Goal: Task Accomplishment & Management: Manage account settings

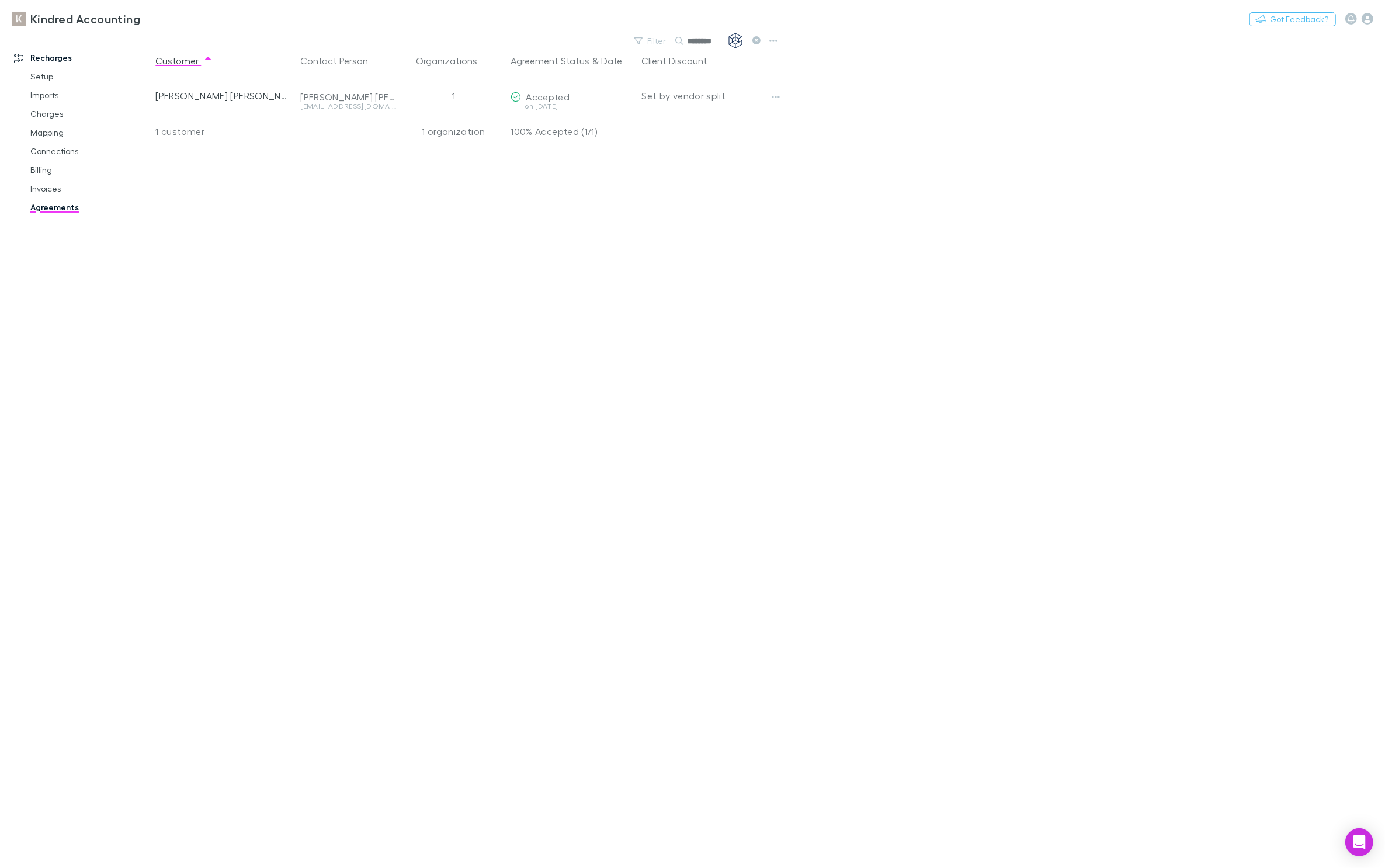
click at [757, 39] on icon at bounding box center [756, 40] width 9 height 9
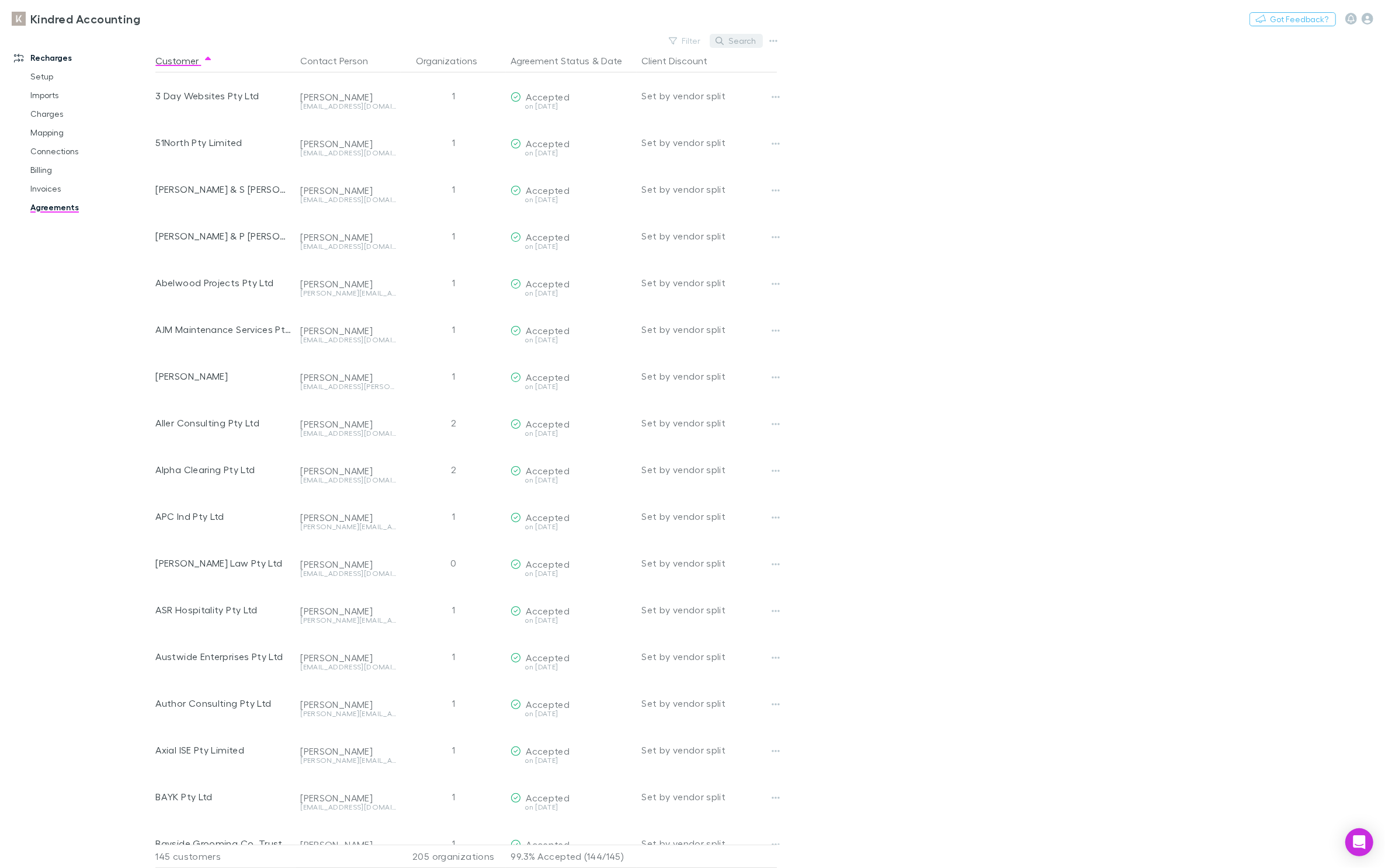
click at [732, 35] on button "Search" at bounding box center [736, 41] width 53 height 14
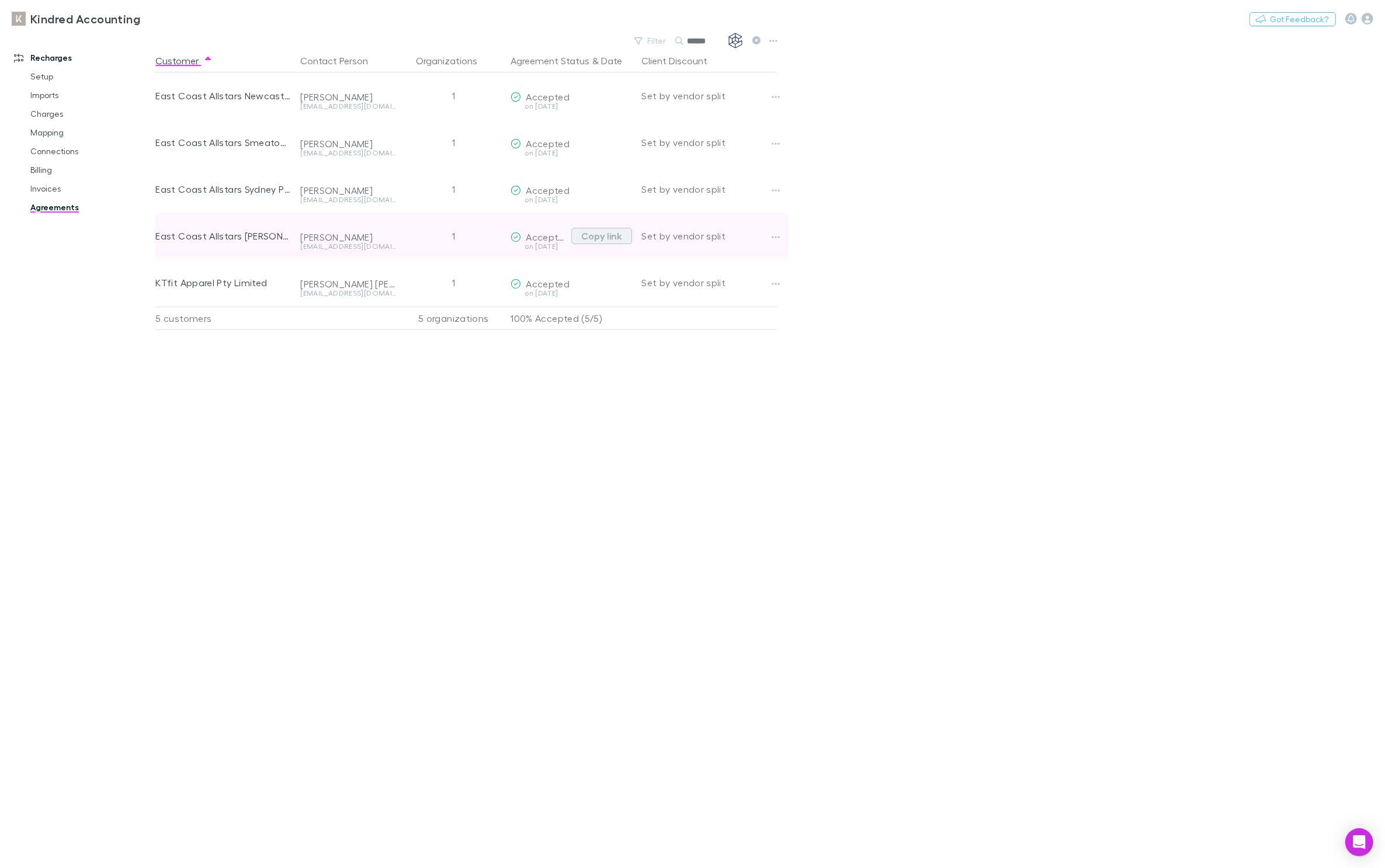
type input "******"
click at [584, 235] on button "Copy link" at bounding box center [602, 235] width 60 height 16
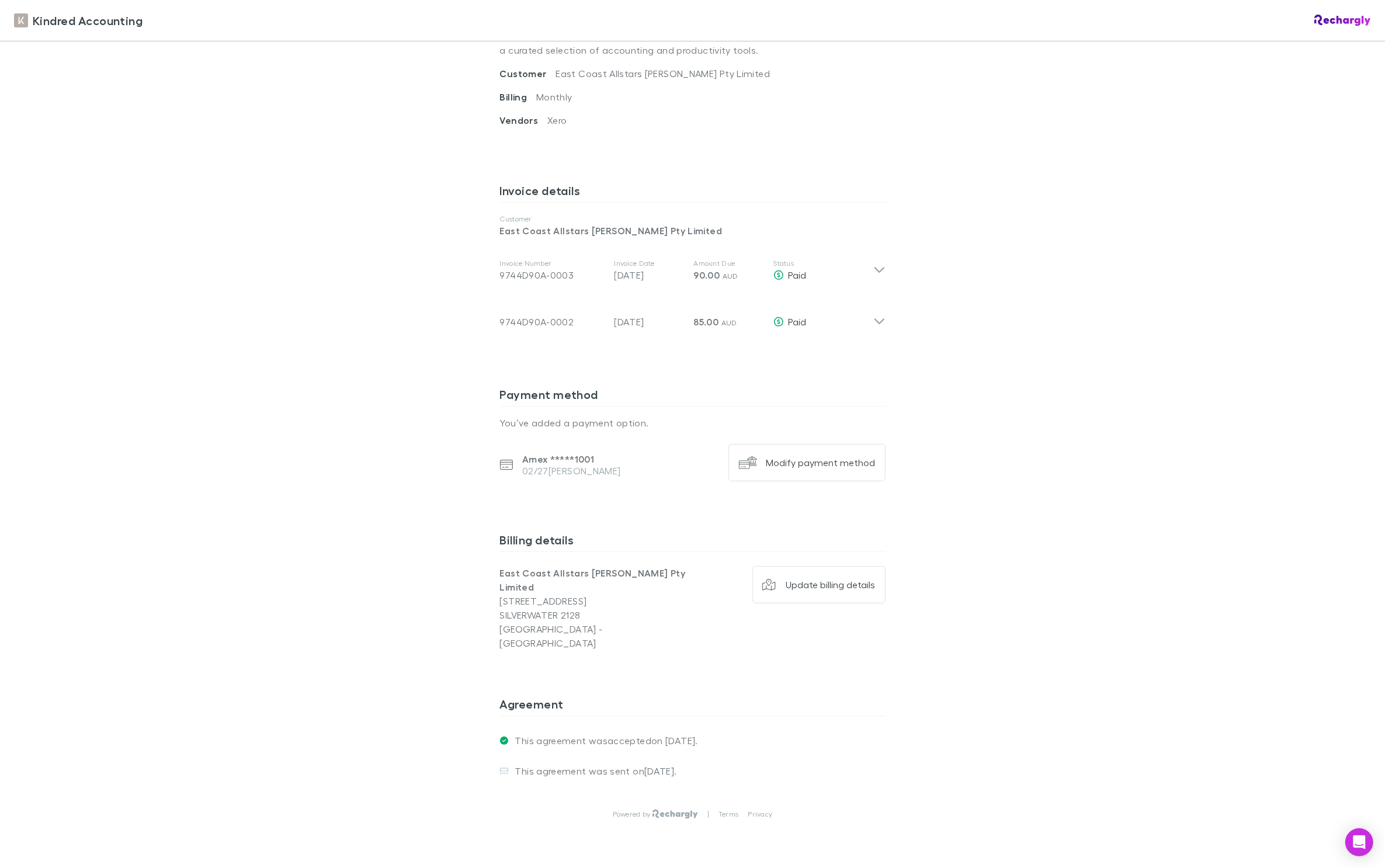
scroll to position [485, 0]
click at [813, 452] on button "Modify payment method" at bounding box center [807, 457] width 157 height 38
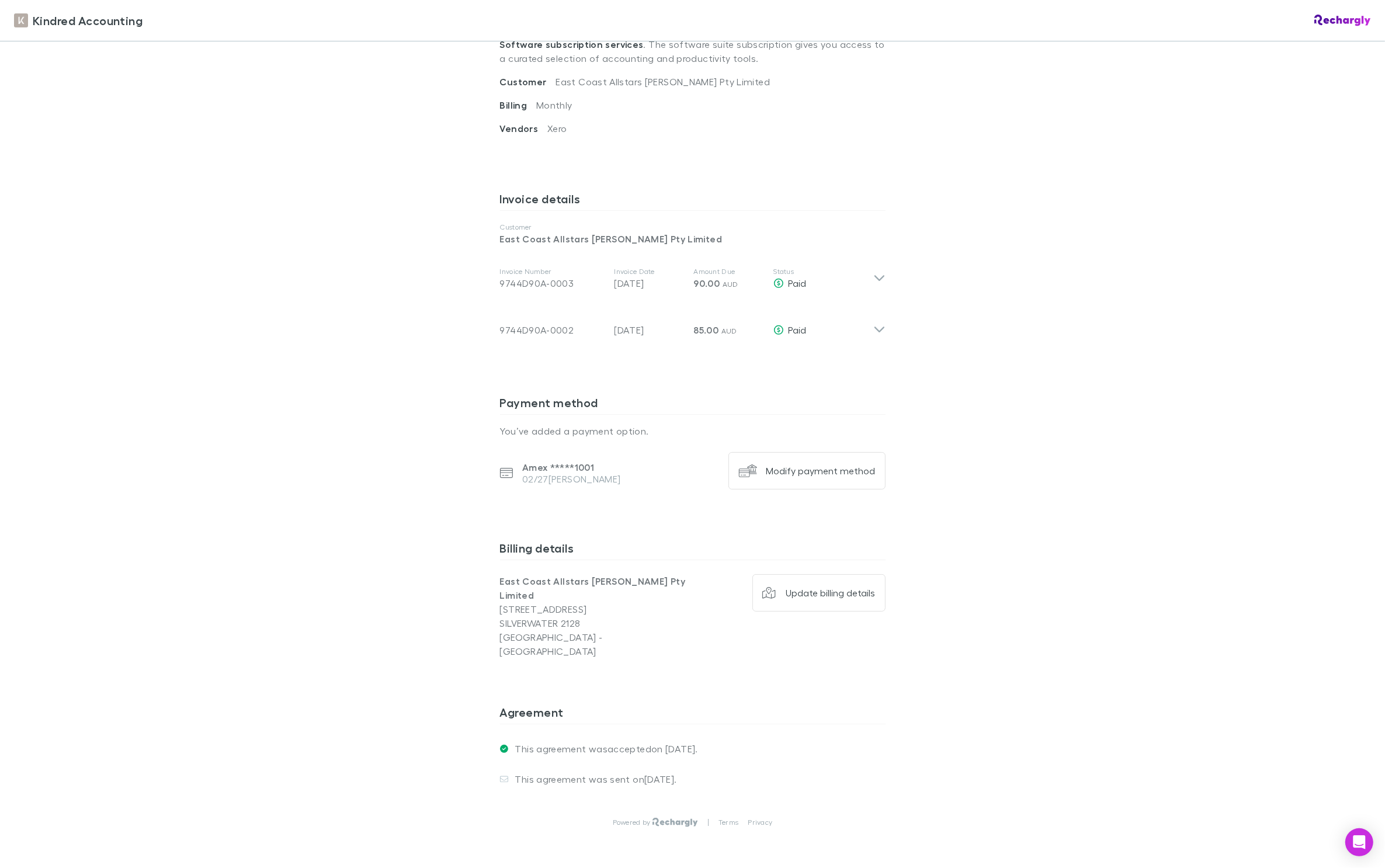
scroll to position [460, 0]
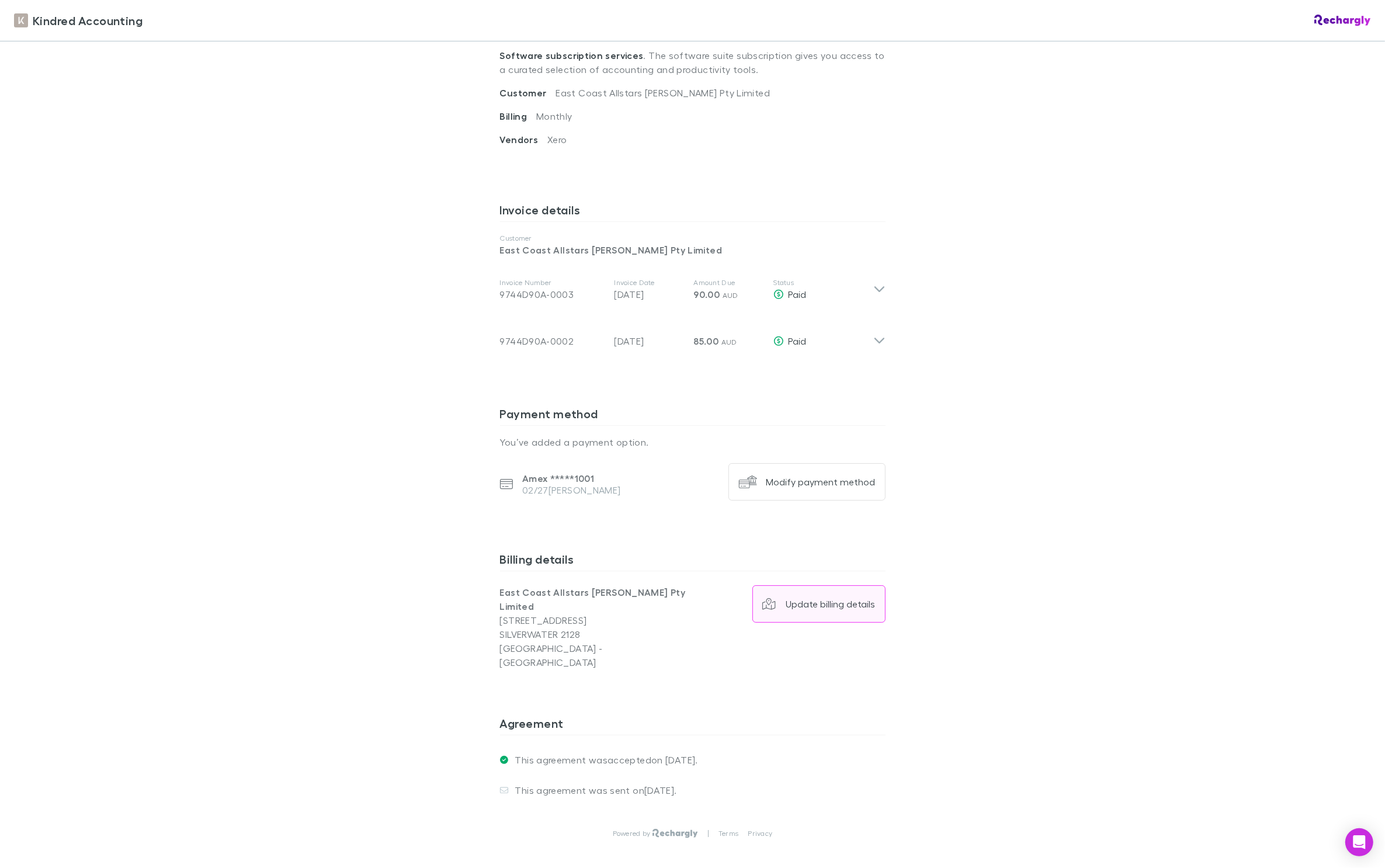
click at [820, 598] on div "Update billing details" at bounding box center [830, 604] width 90 height 11
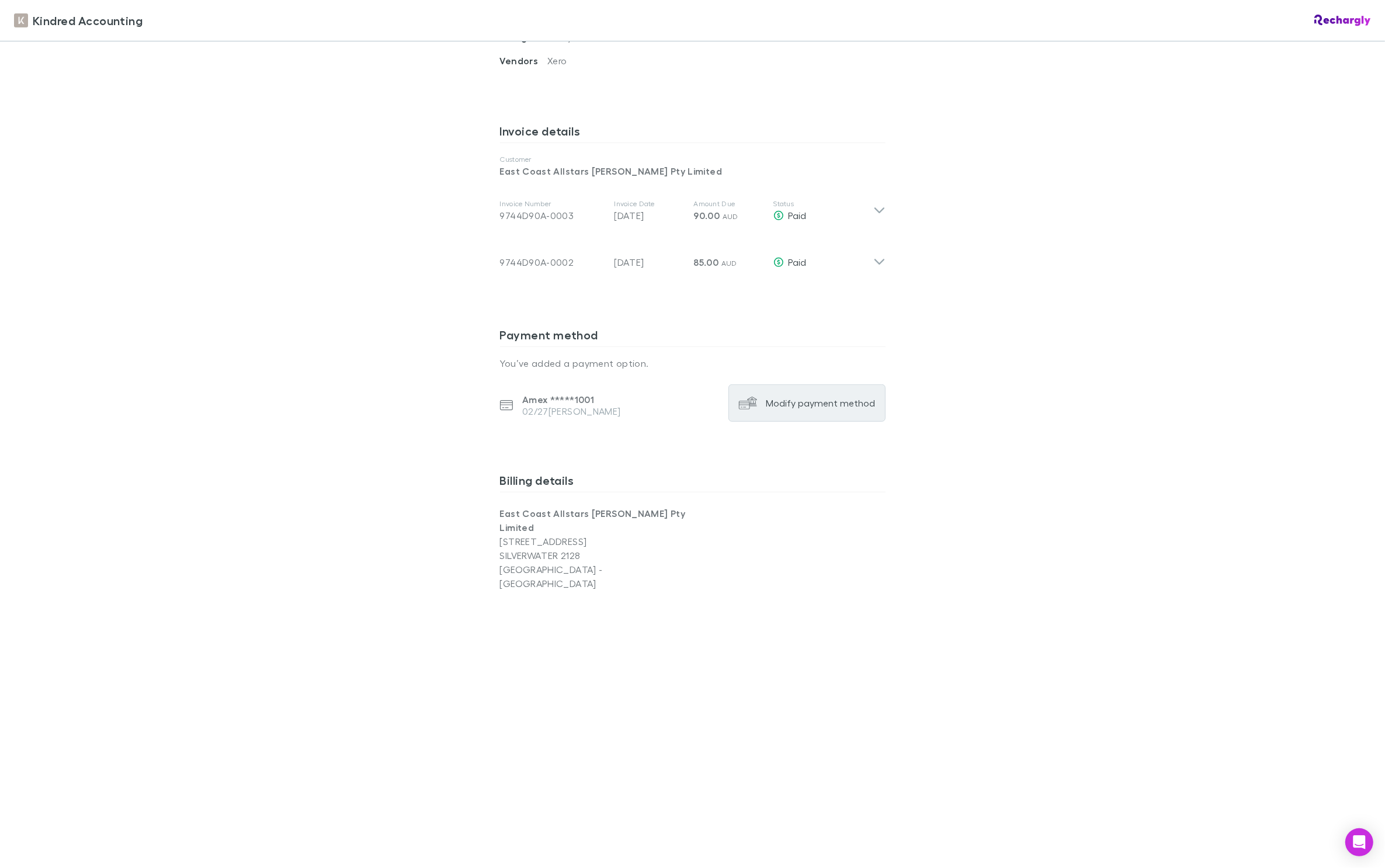
scroll to position [816, 0]
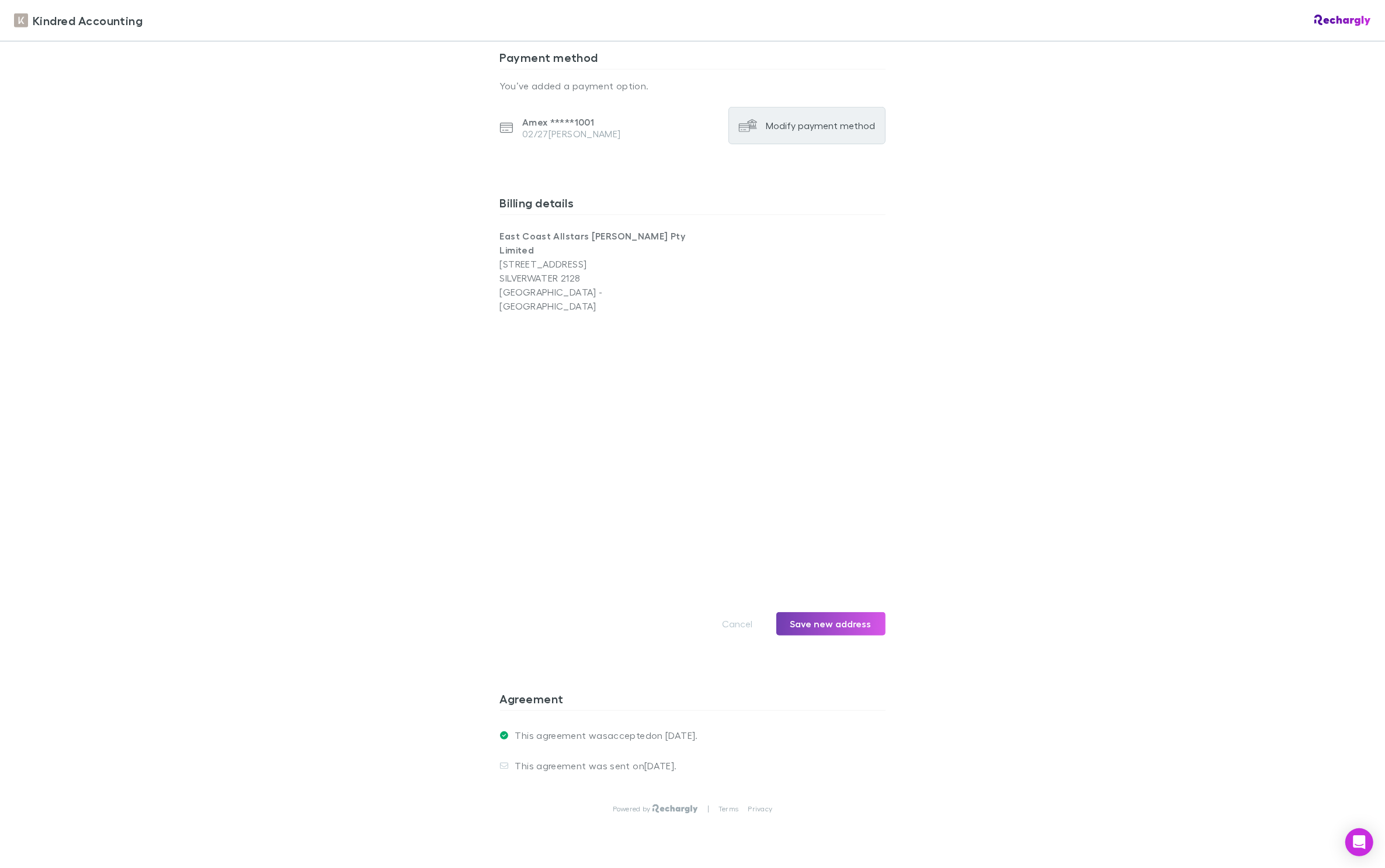
click at [848, 612] on button "Save new address" at bounding box center [831, 623] width 110 height 24
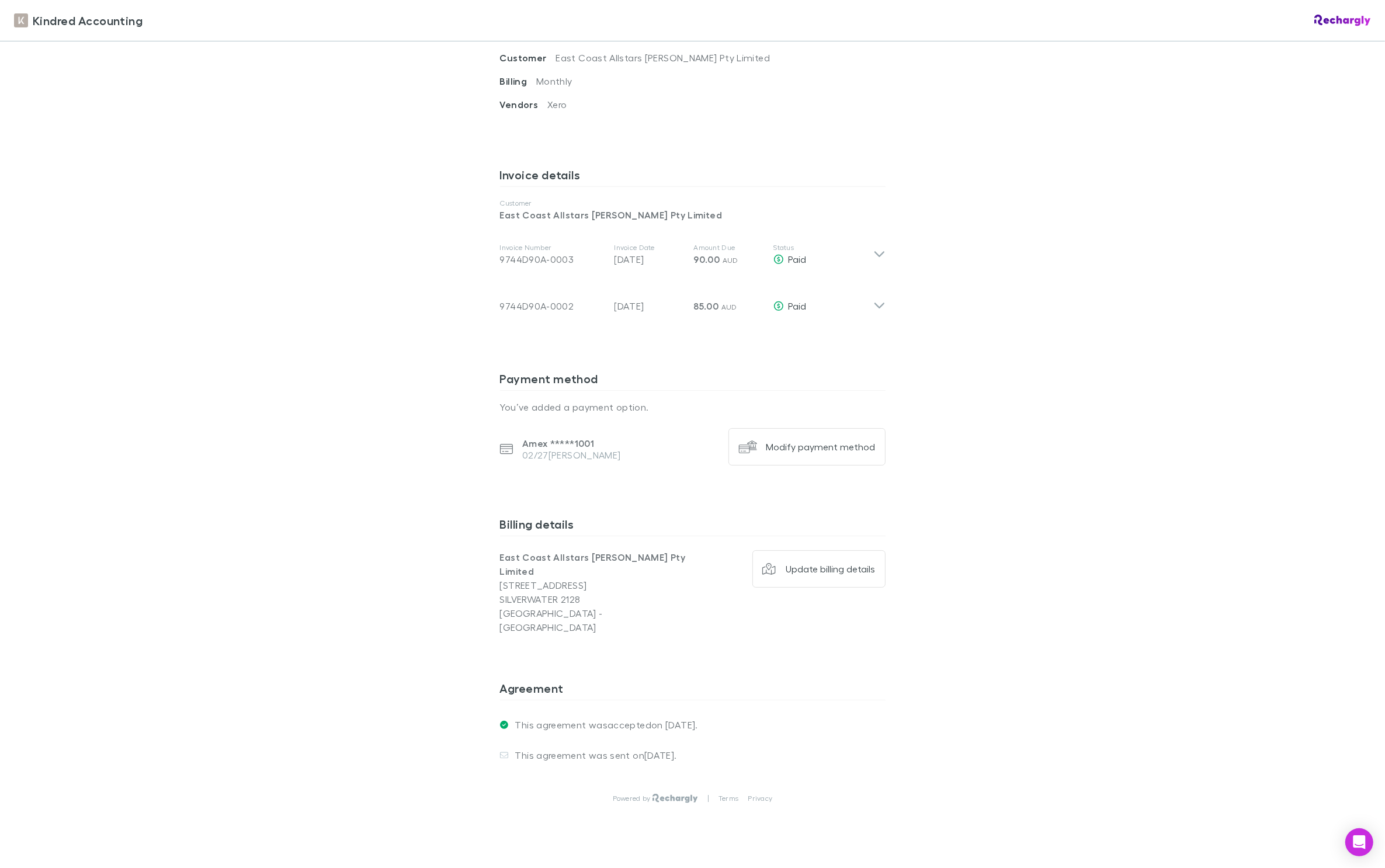
scroll to position [485, 0]
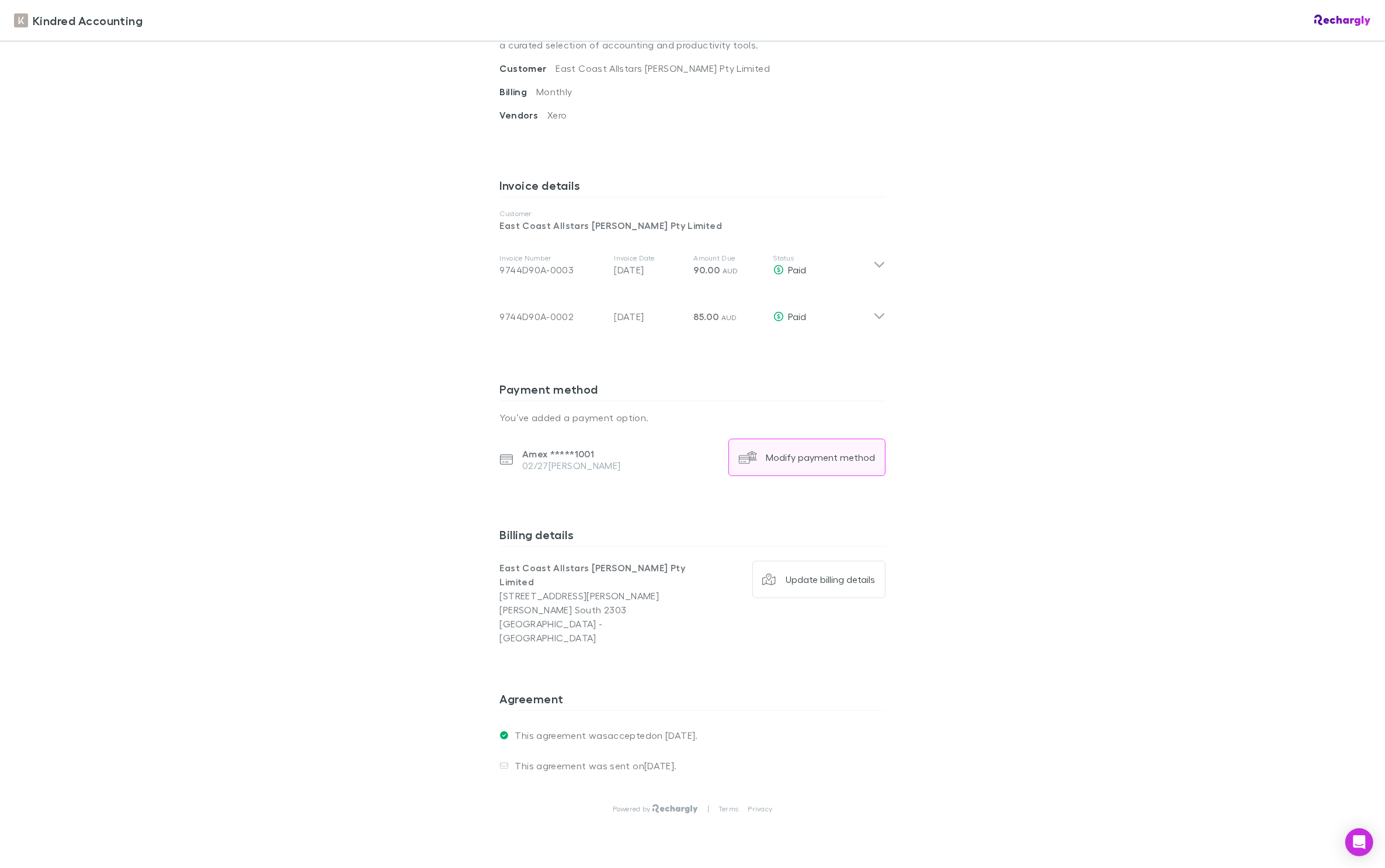
click at [807, 451] on div "Modify payment method" at bounding box center [821, 457] width 110 height 11
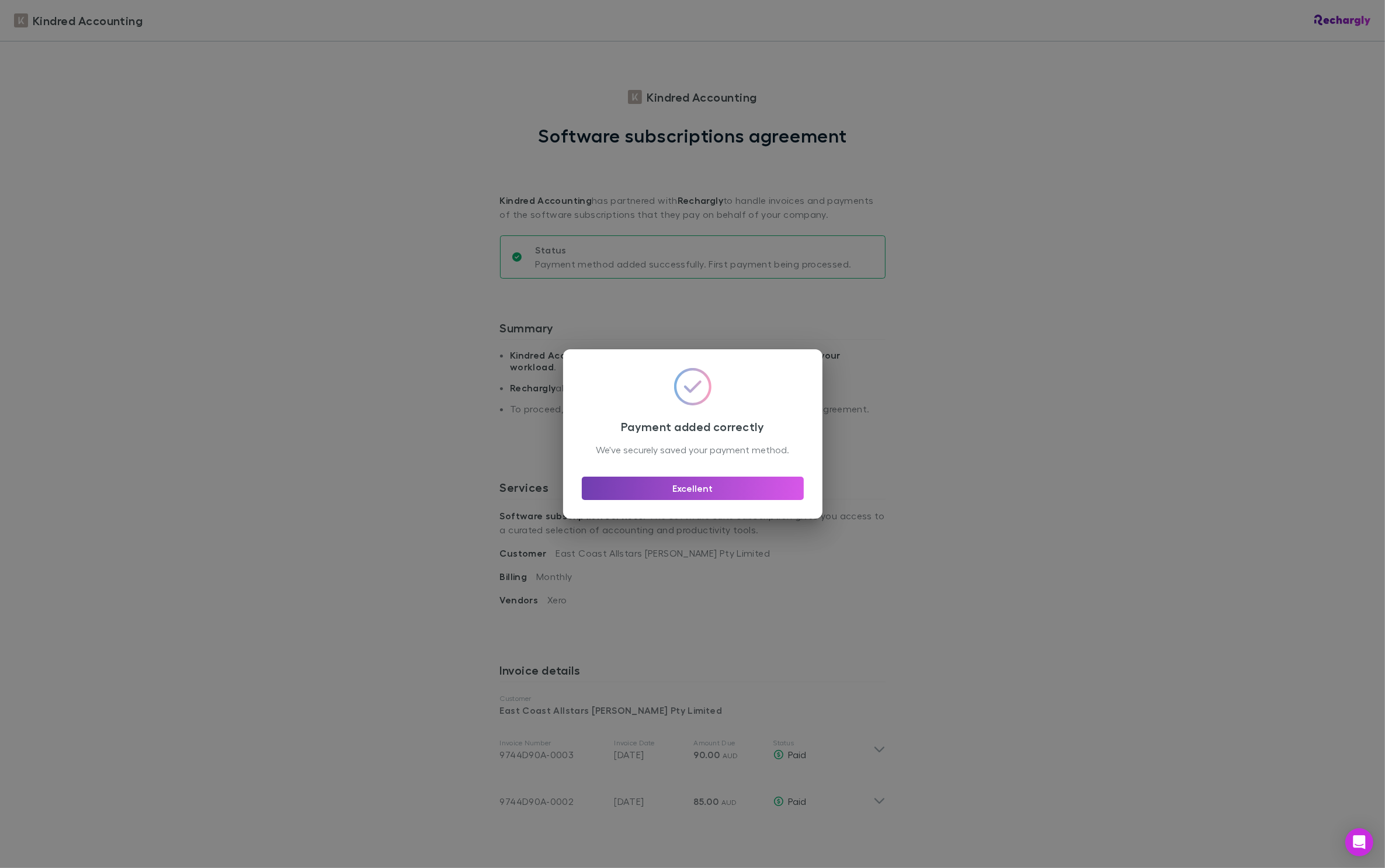
click at [691, 500] on button "Excellent" at bounding box center [692, 487] width 222 height 24
